Goal: Information Seeking & Learning: Learn about a topic

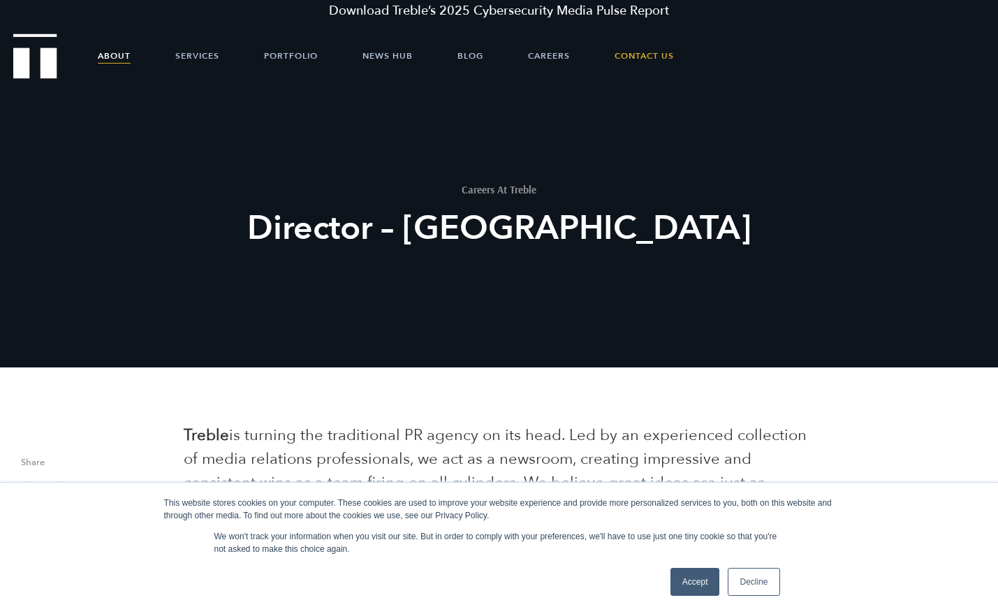
click at [116, 58] on link "About" at bounding box center [114, 56] width 33 height 42
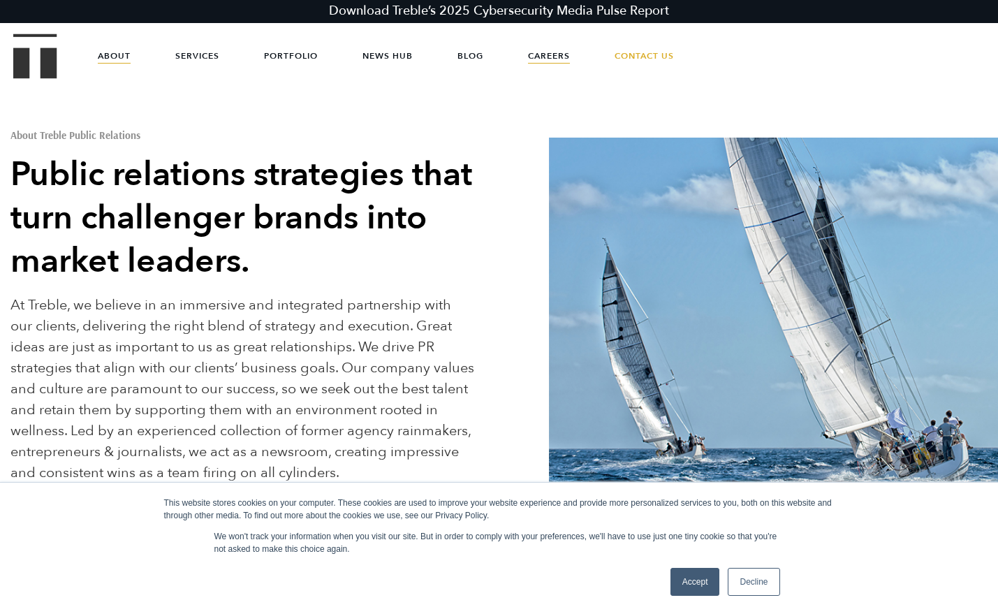
click at [557, 57] on link "Careers" at bounding box center [549, 56] width 42 height 42
click at [556, 57] on link "Careers" at bounding box center [549, 56] width 42 height 42
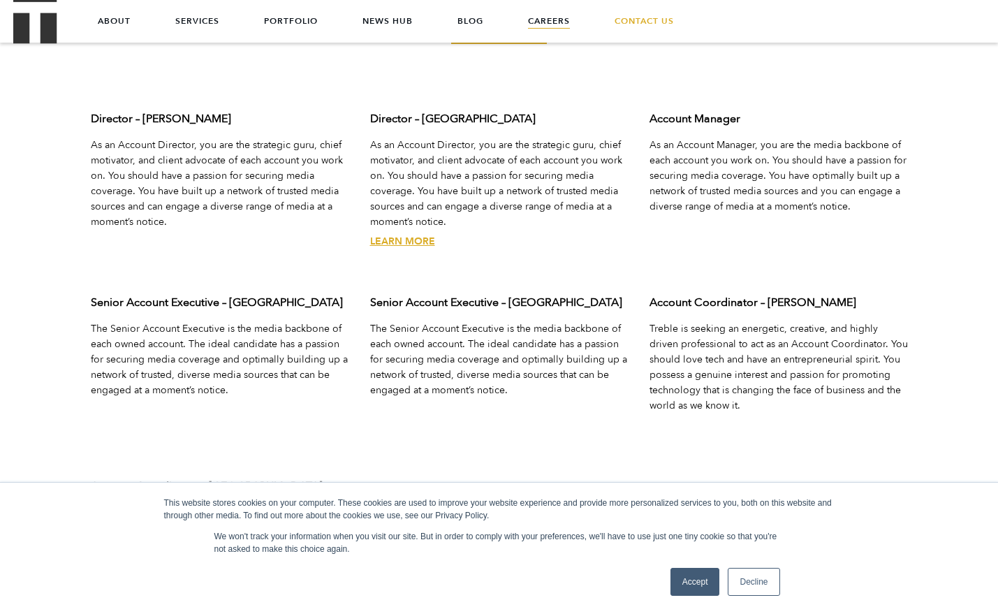
scroll to position [4385, 0]
